Goal: Navigation & Orientation: Find specific page/section

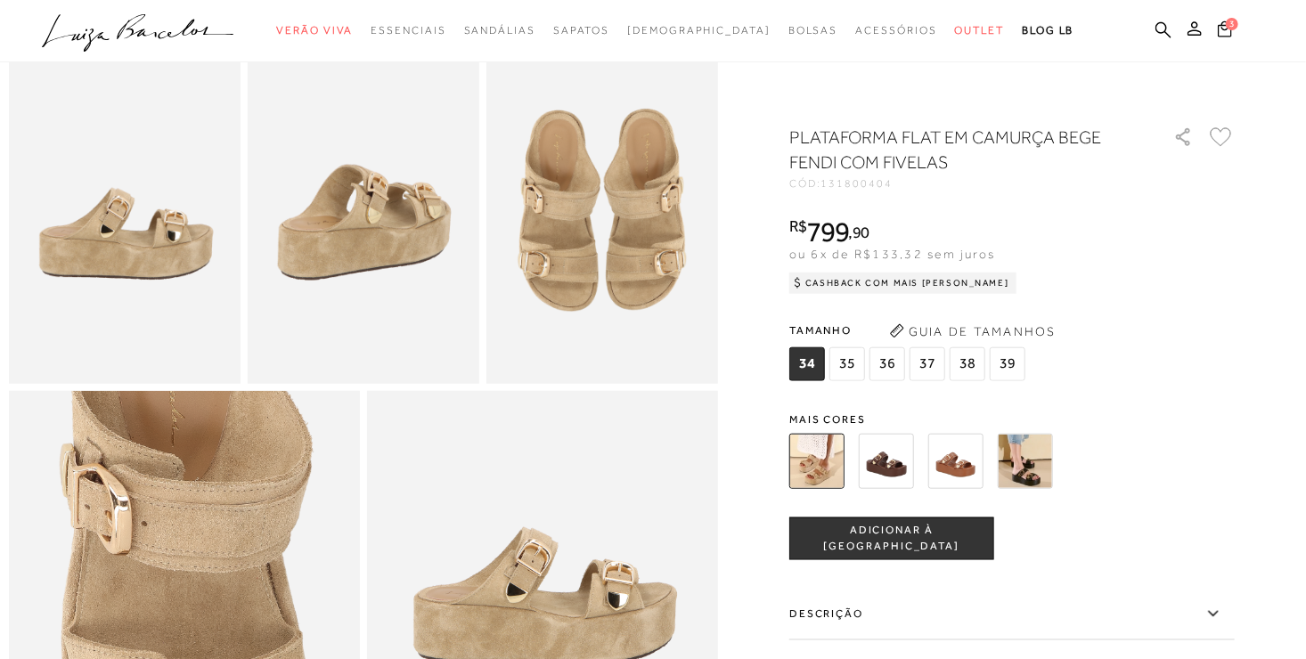
scroll to position [89, 0]
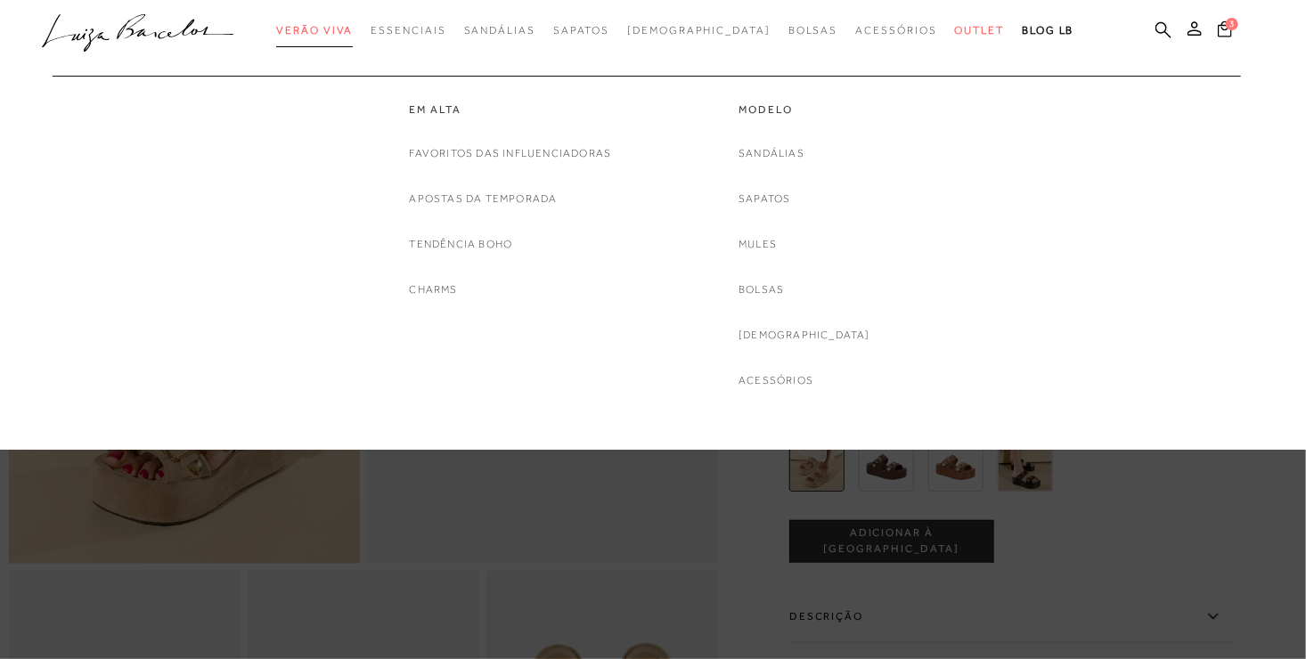
click at [353, 29] on span "Verão Viva" at bounding box center [314, 30] width 77 height 12
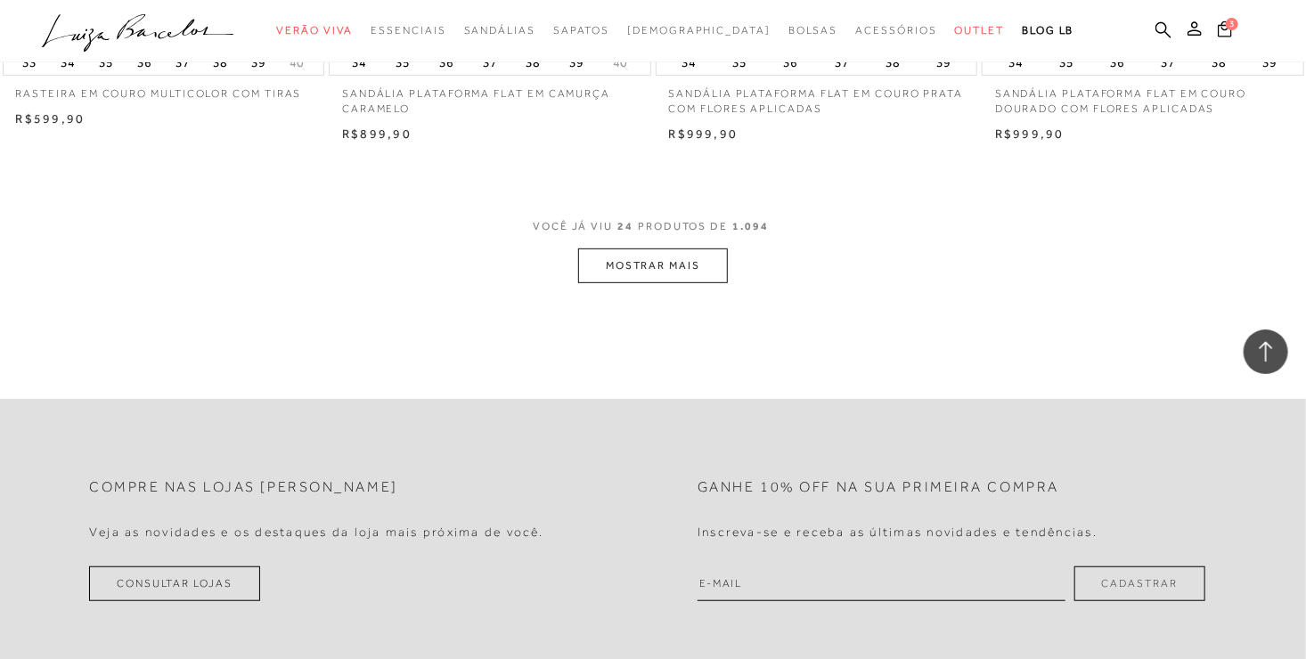
scroll to position [3564, 0]
click at [638, 265] on button "MOSTRAR MAIS" at bounding box center [653, 260] width 150 height 35
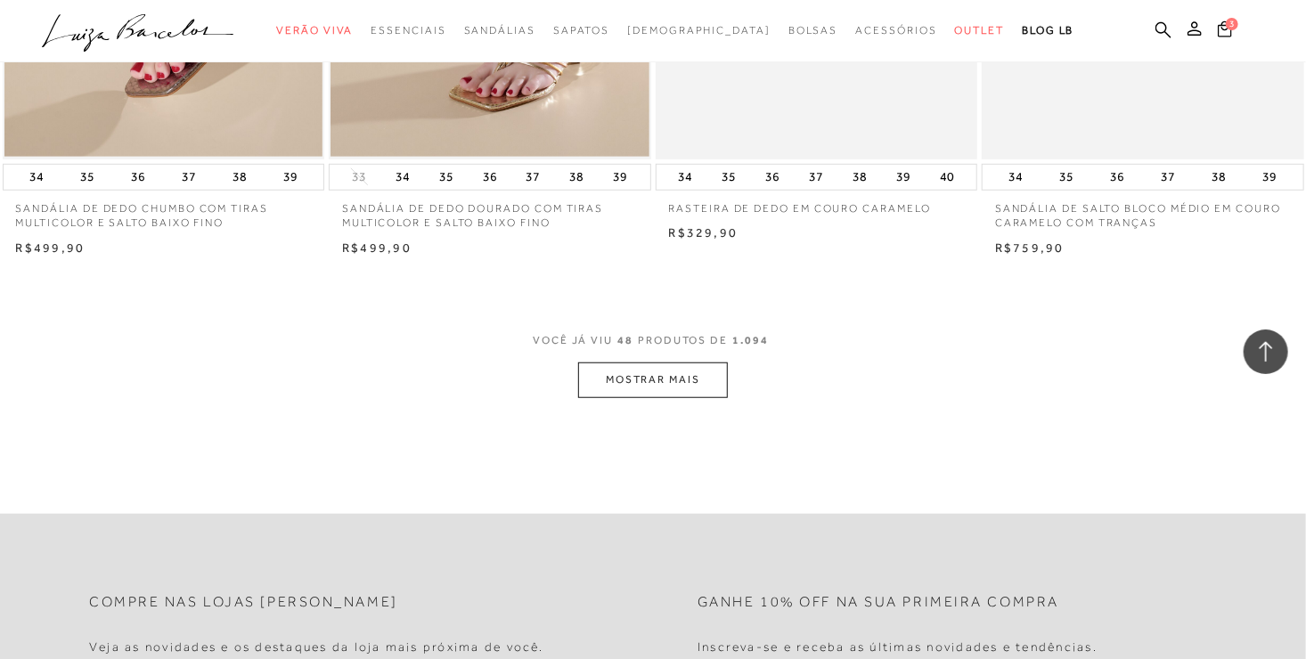
scroll to position [7129, 0]
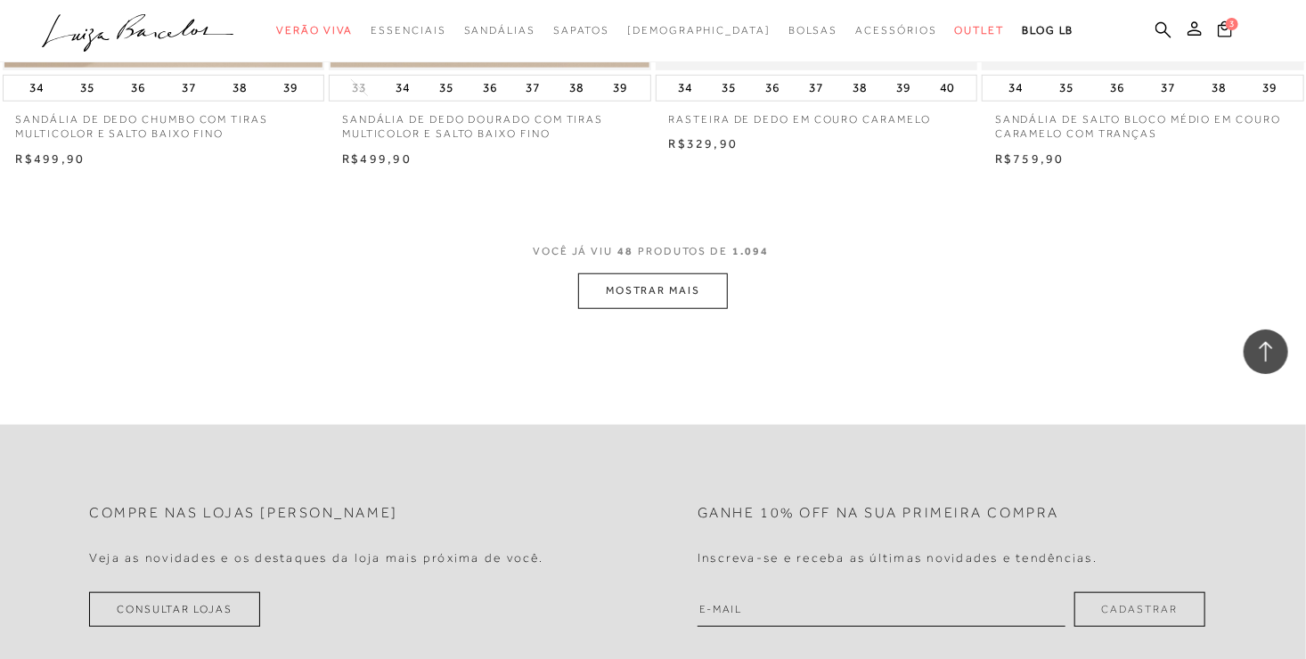
click at [664, 296] on button "MOSTRAR MAIS" at bounding box center [653, 291] width 150 height 35
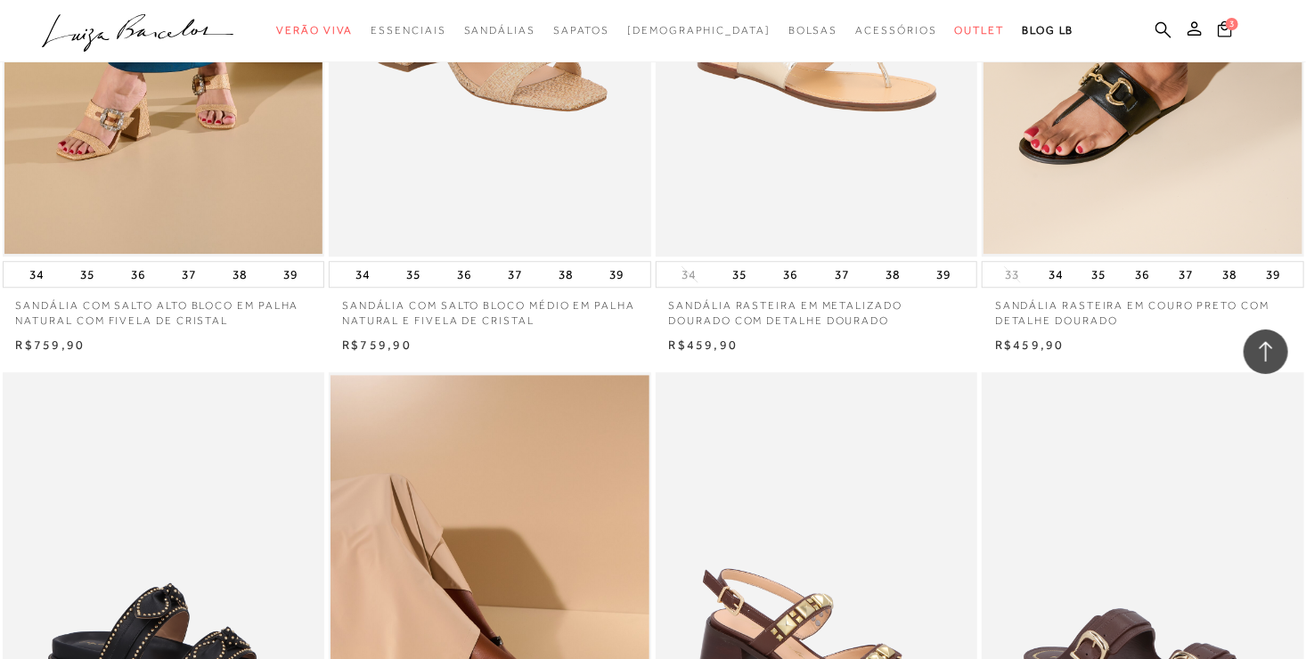
scroll to position [8732, 0]
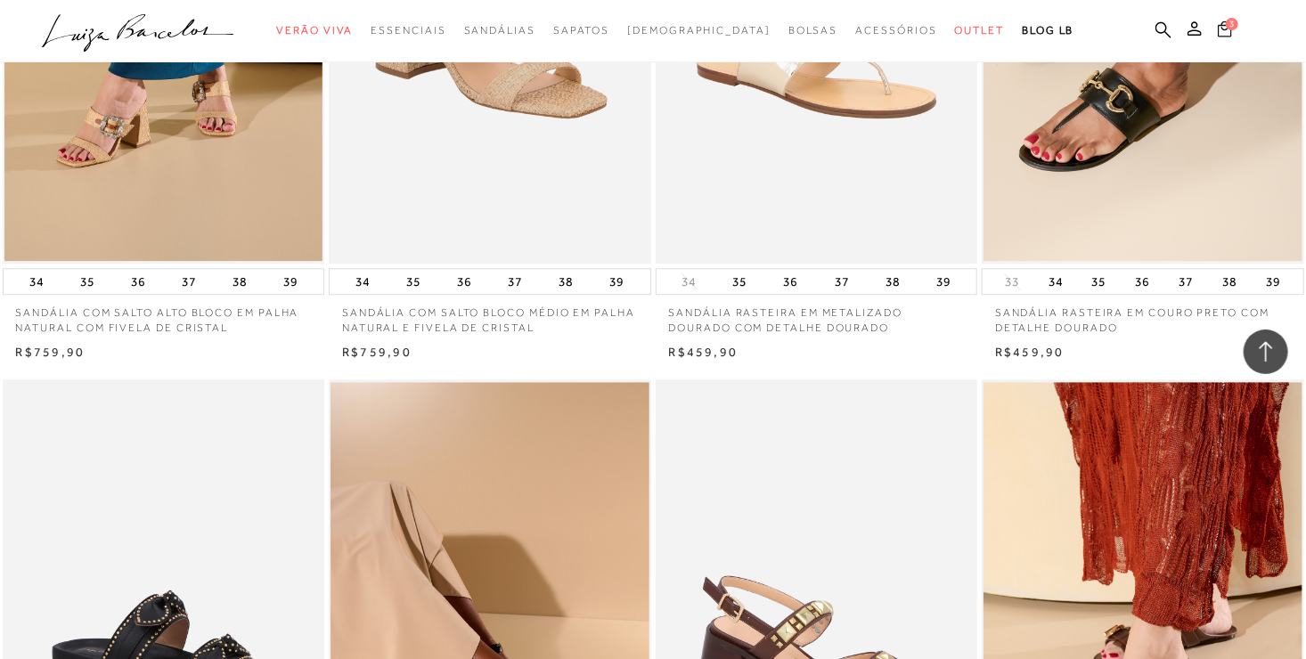
click at [1228, 28] on span "3" at bounding box center [1232, 24] width 12 height 12
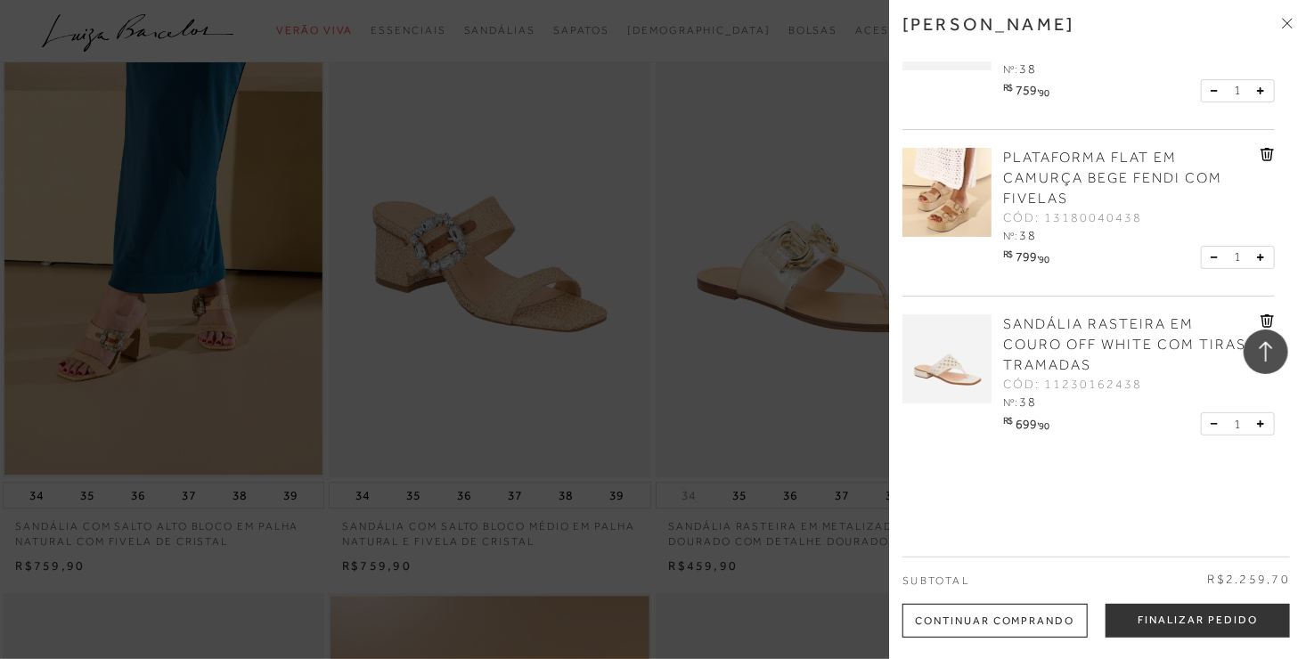
scroll to position [8198, 0]
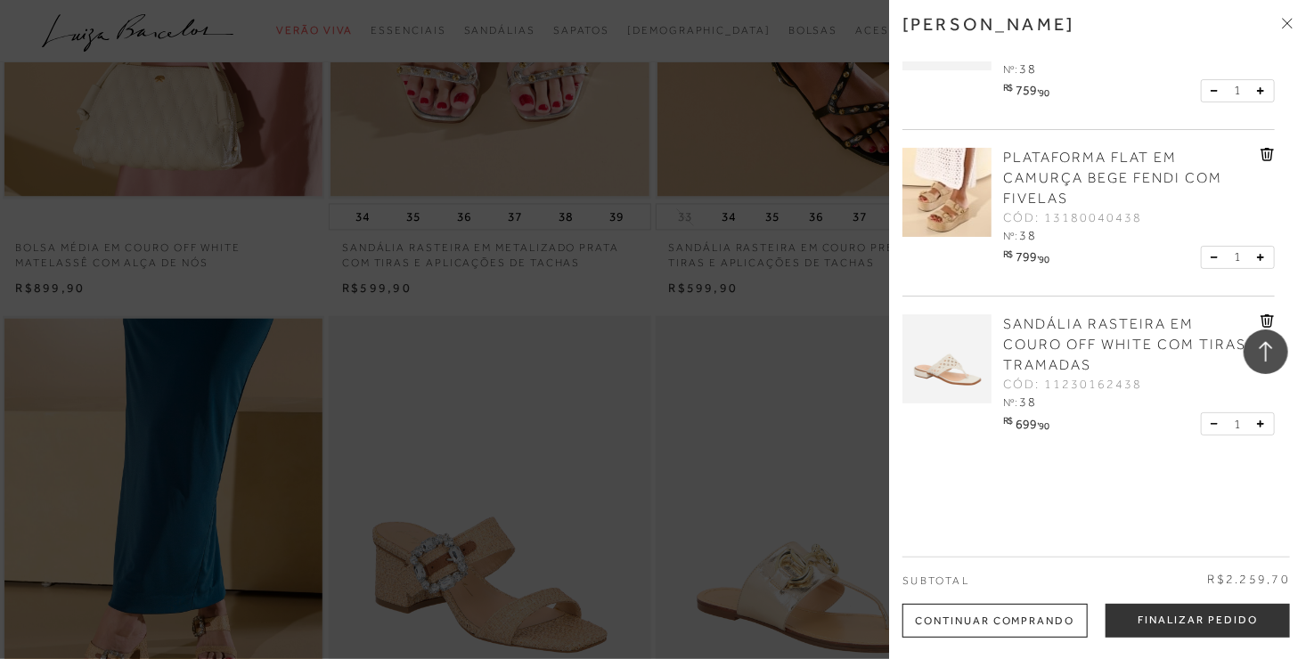
click at [771, 413] on div at bounding box center [653, 329] width 1306 height 659
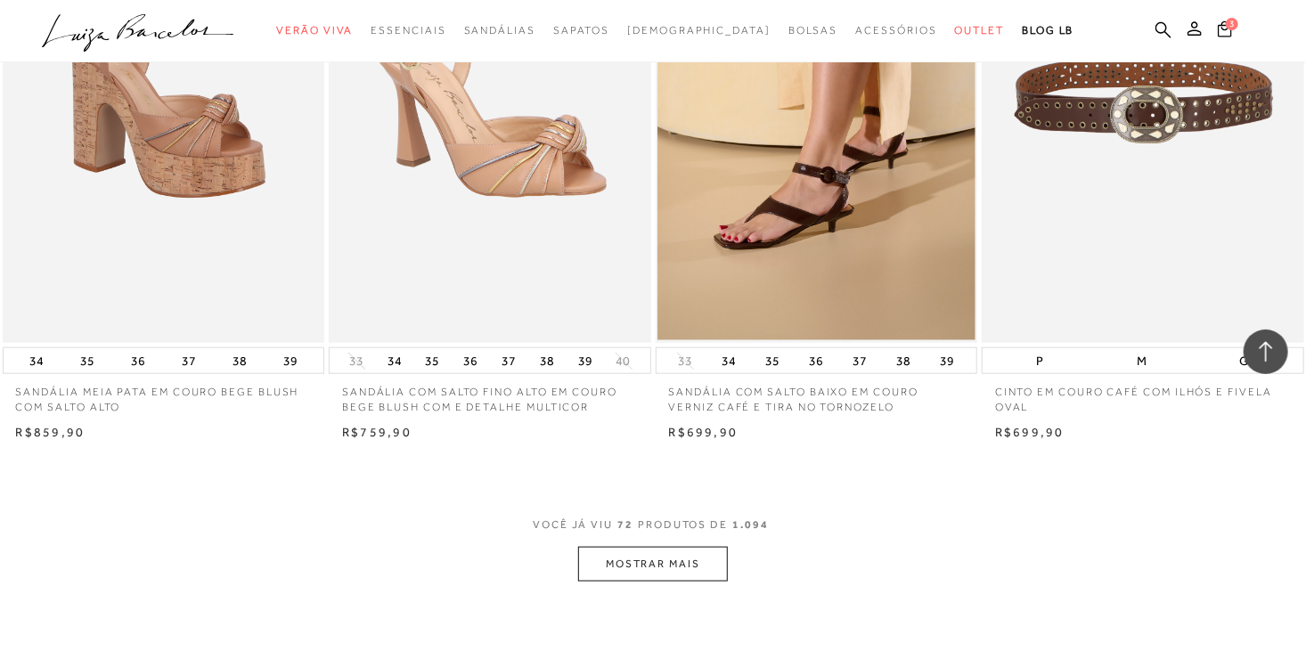
scroll to position [10693, 0]
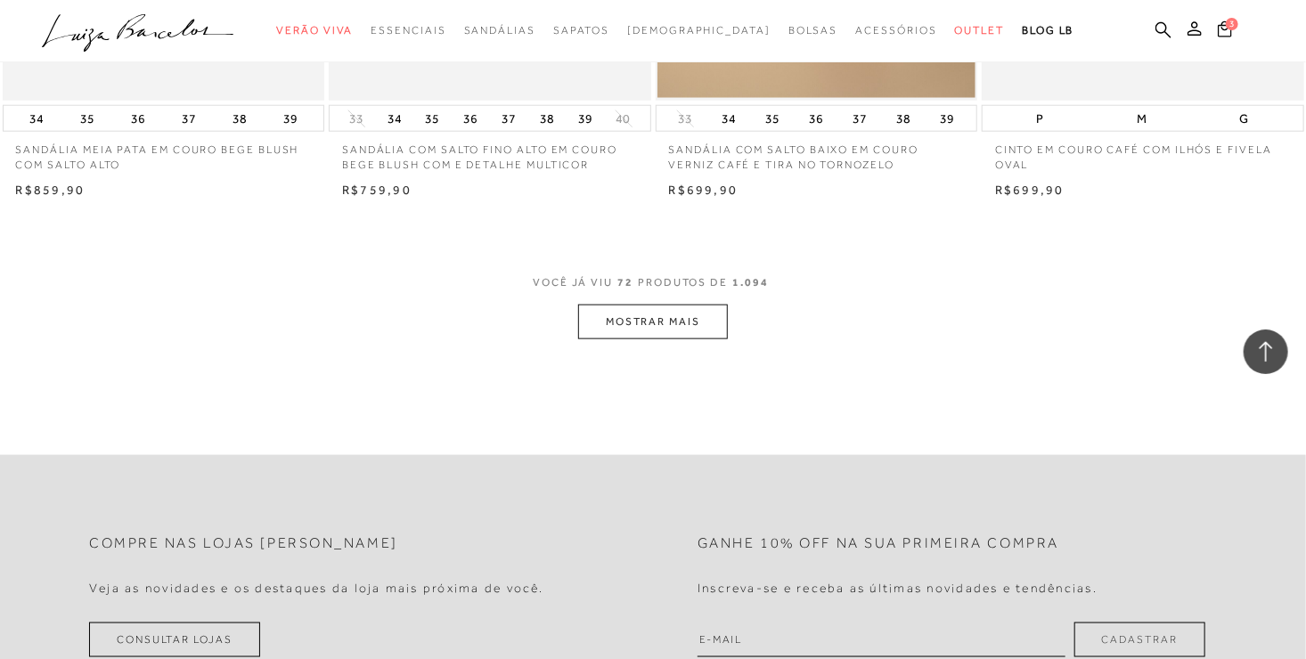
click at [650, 317] on button "MOSTRAR MAIS" at bounding box center [653, 322] width 150 height 35
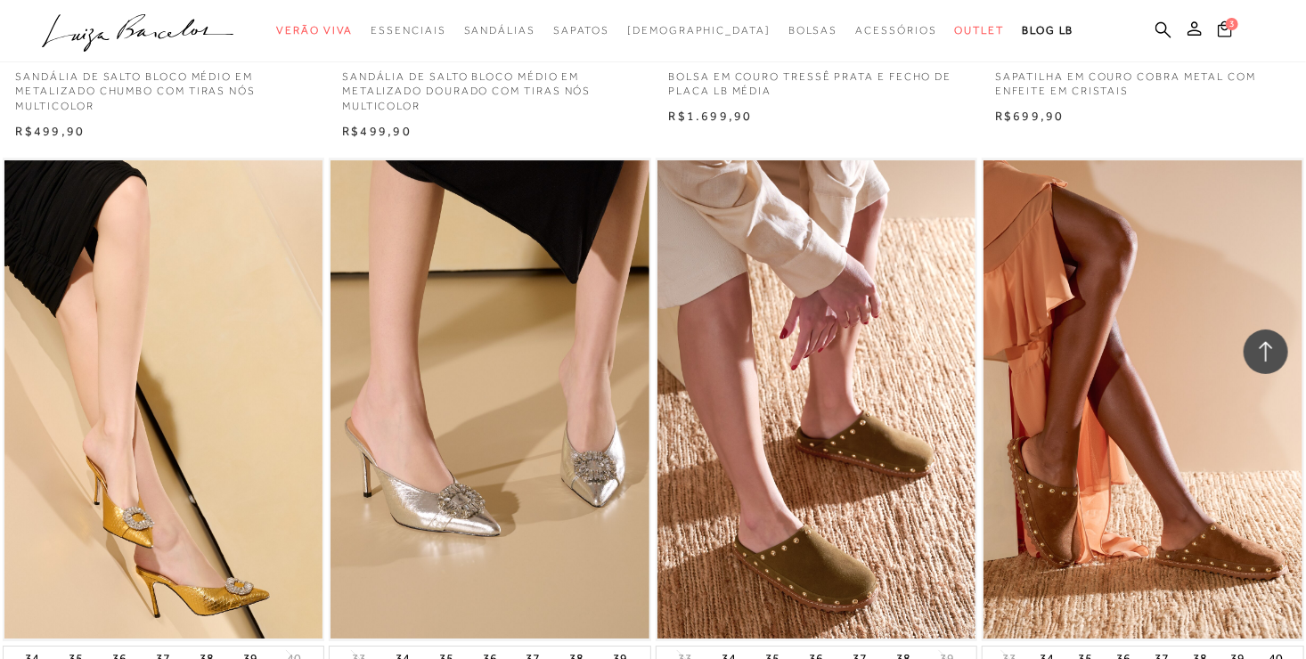
scroll to position [13010, 0]
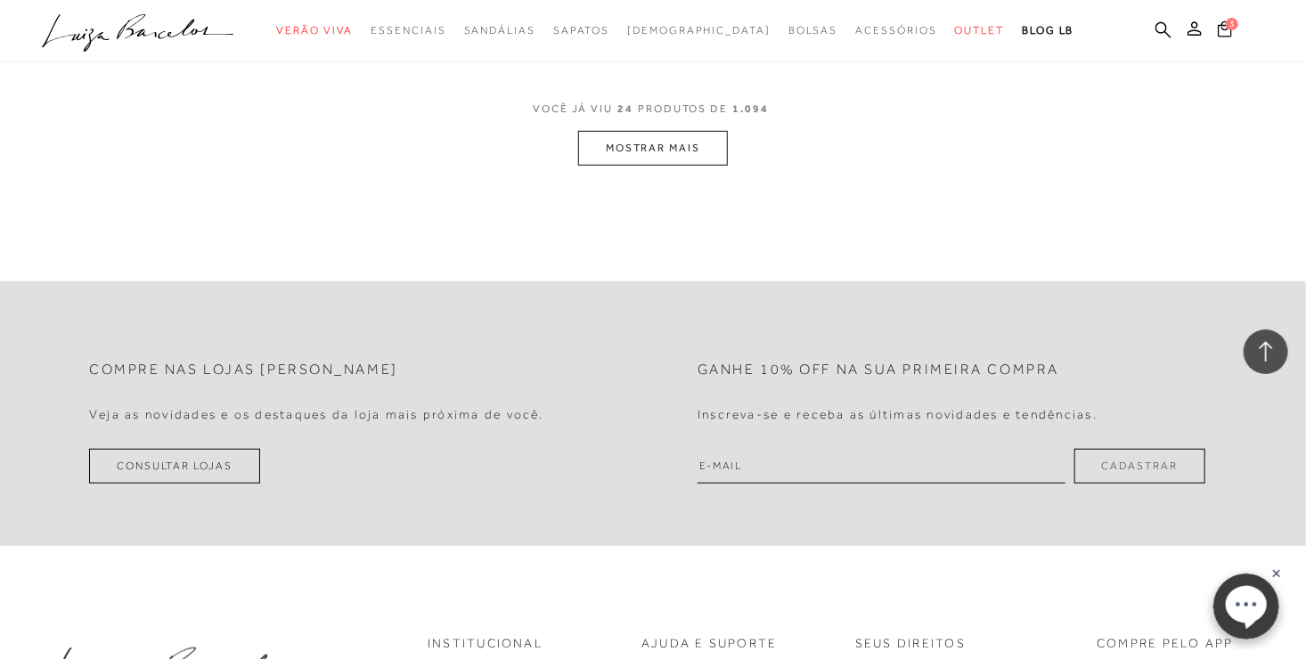
scroll to position [3427, 0]
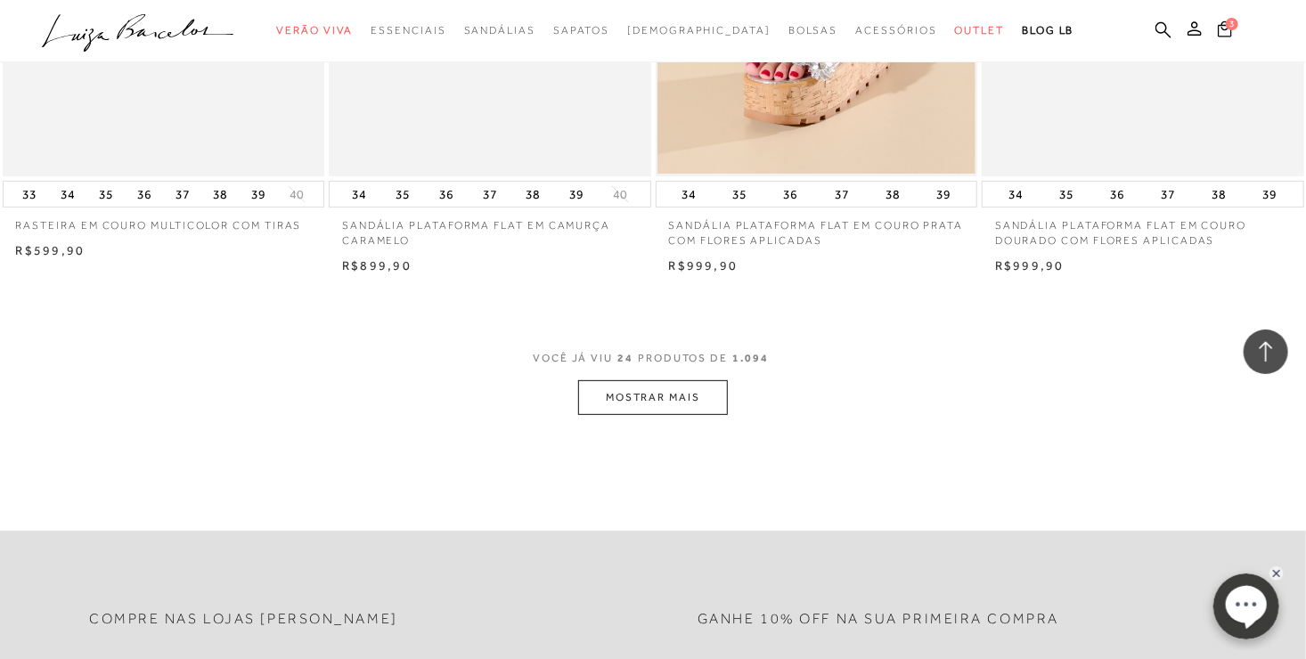
click at [655, 385] on button "MOSTRAR MAIS" at bounding box center [653, 397] width 150 height 35
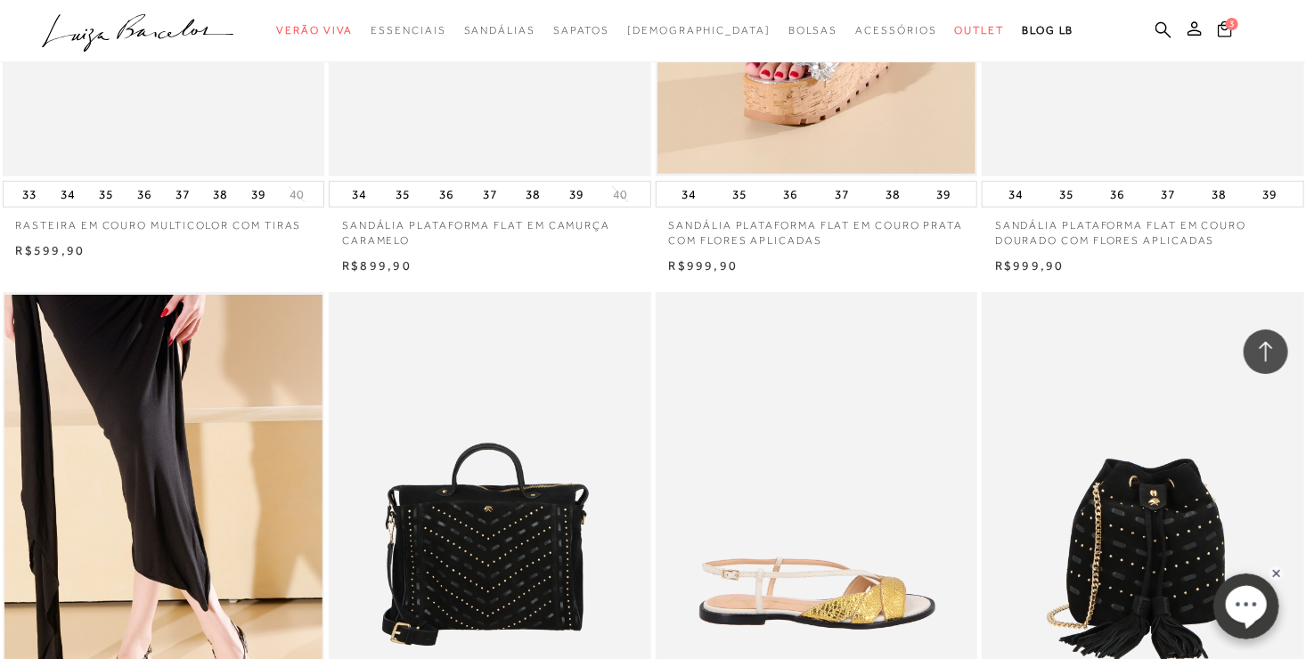
scroll to position [3694, 0]
